Goal: Find specific page/section: Find specific page/section

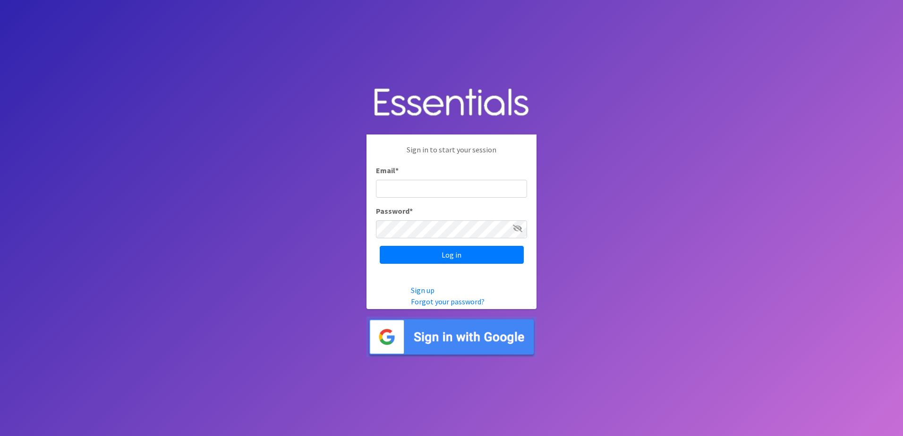
type input "[EMAIL_ADDRESS][DOMAIN_NAME]"
click at [441, 257] on input "Log in" at bounding box center [452, 255] width 144 height 18
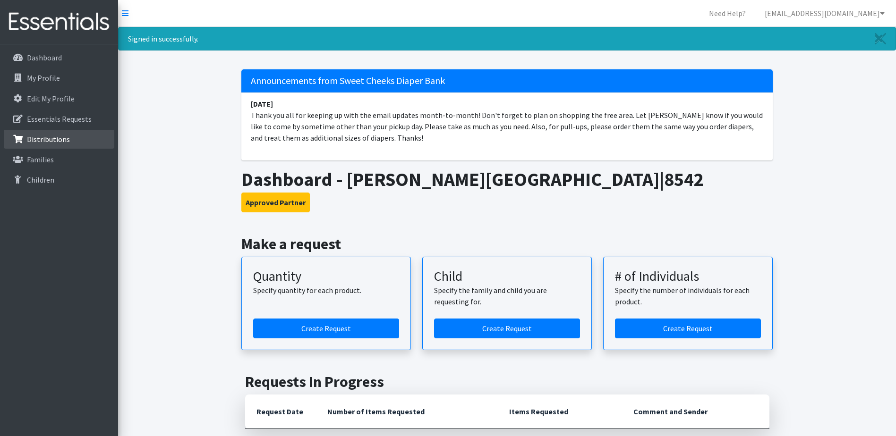
click at [48, 135] on p "Distributions" at bounding box center [48, 139] width 43 height 9
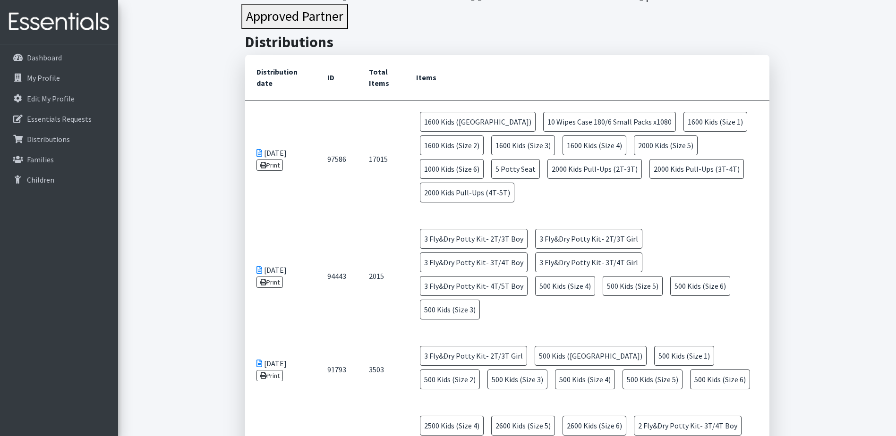
scroll to position [47, 0]
click at [278, 168] on link "Print" at bounding box center [269, 165] width 27 height 11
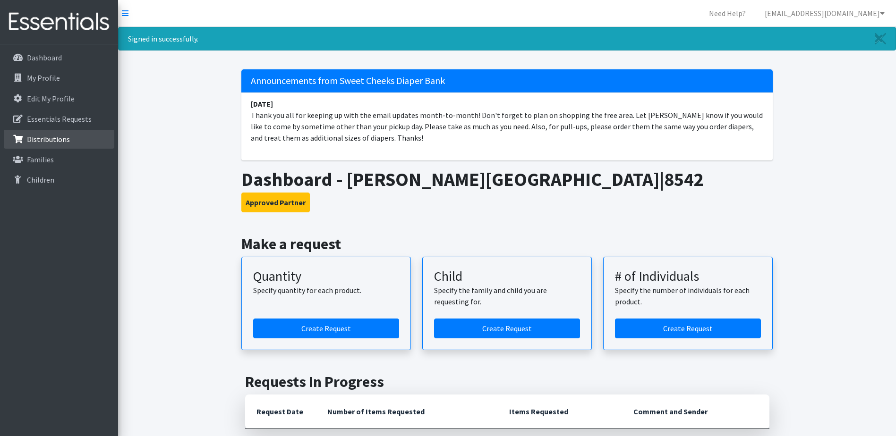
click at [32, 133] on link "Distributions" at bounding box center [59, 139] width 111 height 19
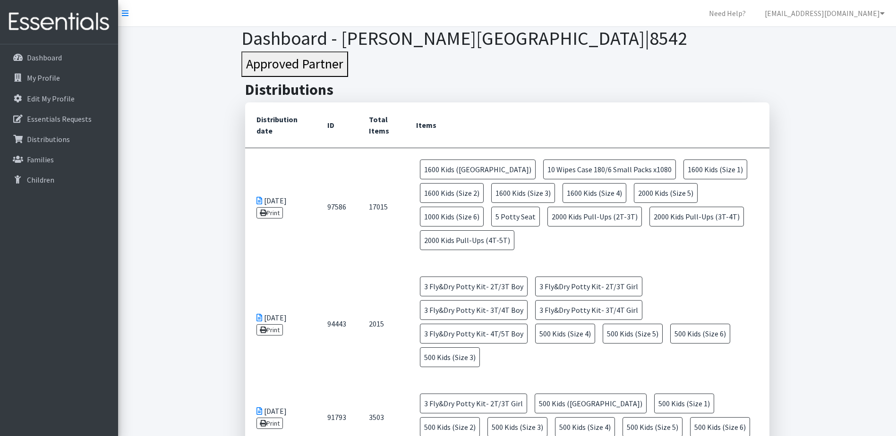
click at [382, 210] on td "17015" at bounding box center [381, 207] width 47 height 118
